Goal: Task Accomplishment & Management: Use online tool/utility

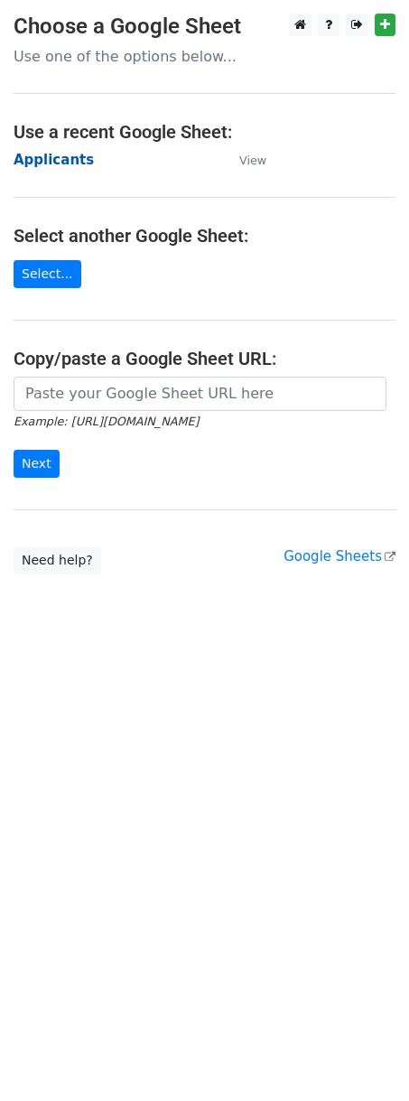
click at [59, 154] on strong "Applicants" at bounding box center [54, 160] width 80 height 16
click at [35, 469] on input "Next" at bounding box center [37, 464] width 46 height 28
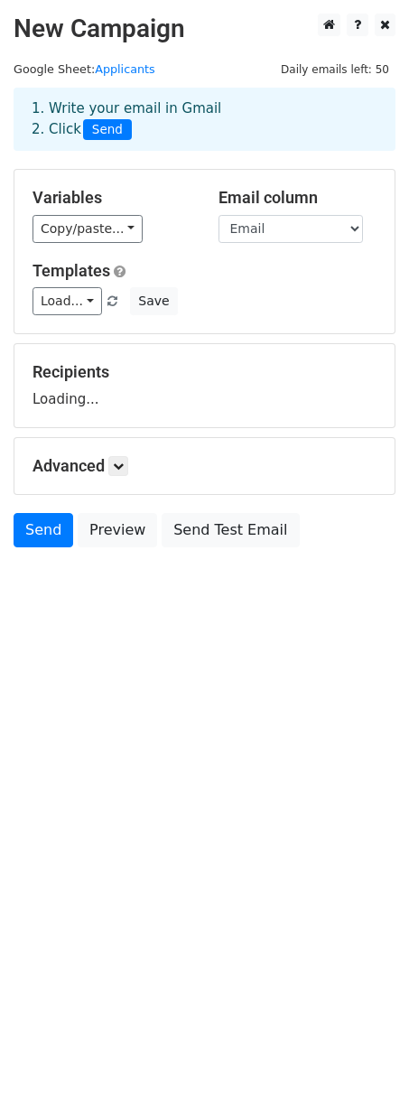
click at [53, 160] on div "1. Write your email in Gmail 2. Click Send" at bounding box center [204, 133] width 409 height 72
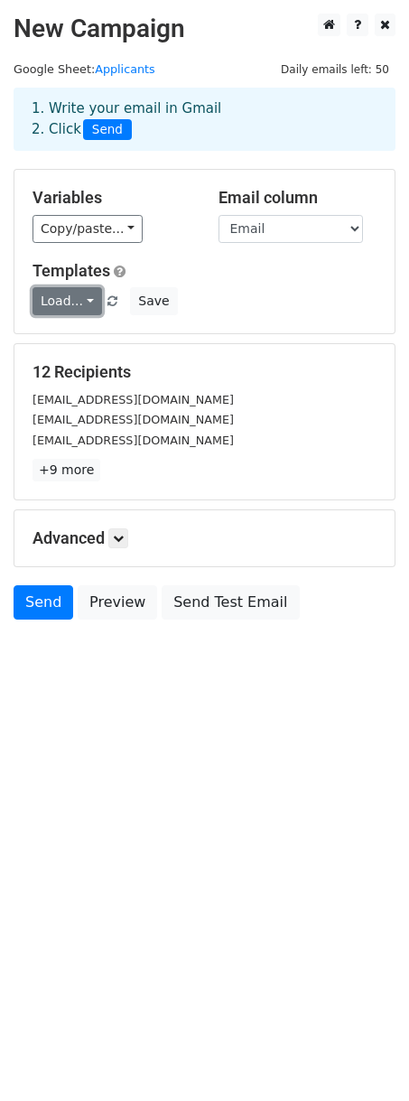
click at [84, 298] on link "Load..." at bounding box center [68, 301] width 70 height 28
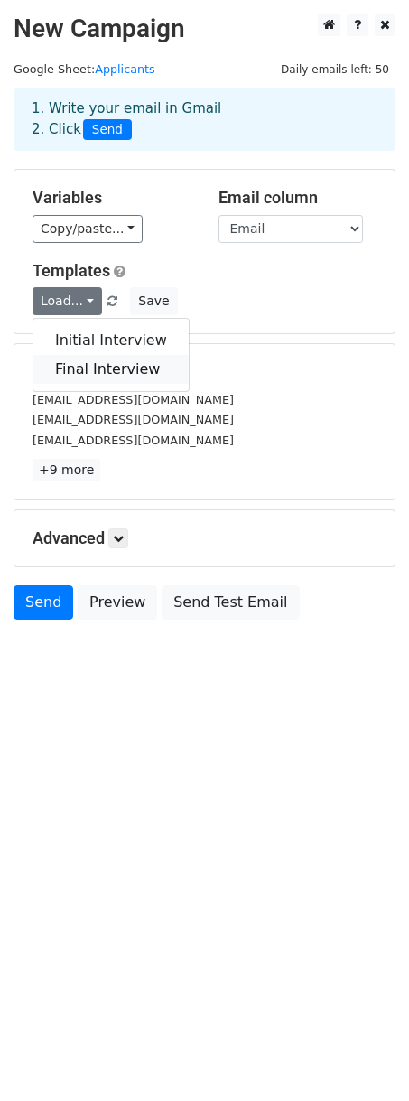
click at [95, 368] on link "Final Interview" at bounding box center [110, 369] width 155 height 29
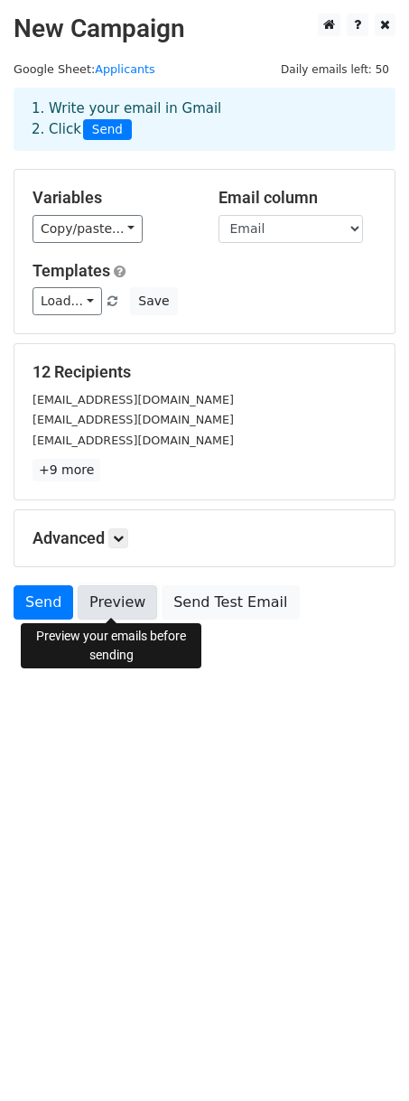
click at [104, 602] on link "Preview" at bounding box center [117, 602] width 79 height 34
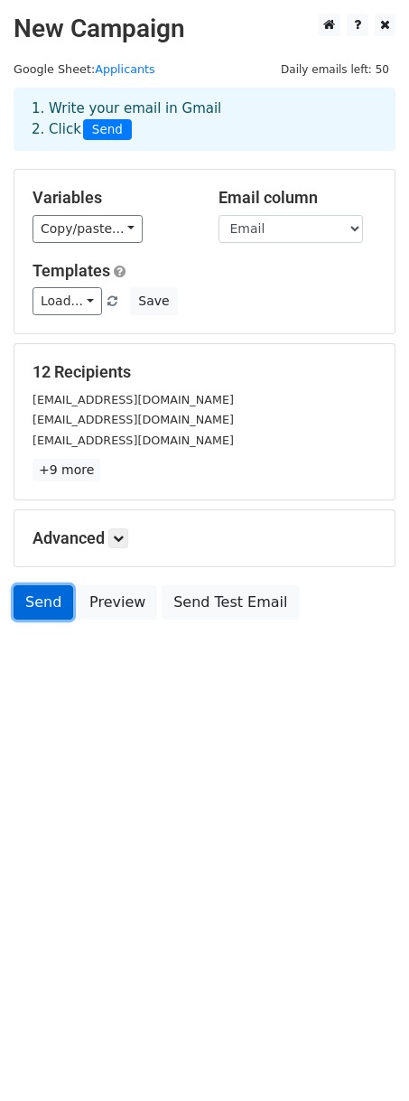
click at [49, 610] on link "Send" at bounding box center [44, 602] width 60 height 34
